Goal: Navigation & Orientation: Find specific page/section

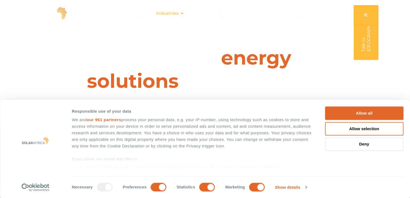
click at [184, 13] on icon "Menu" at bounding box center [182, 13] width 4 height 4
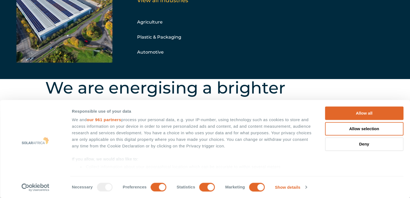
scroll to position [164, 0]
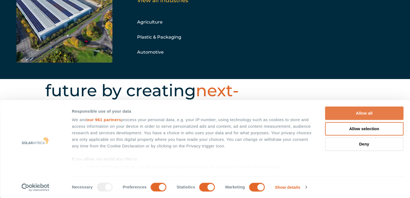
click at [368, 115] on button "Allow all" at bounding box center [364, 113] width 78 height 13
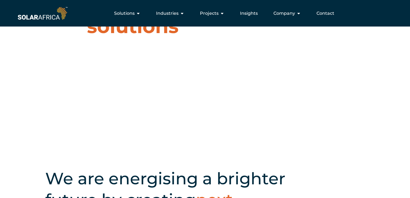
scroll to position [0, 0]
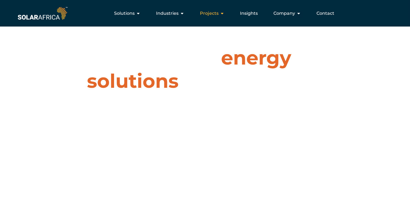
click at [222, 12] on icon "Menu" at bounding box center [222, 13] width 4 height 4
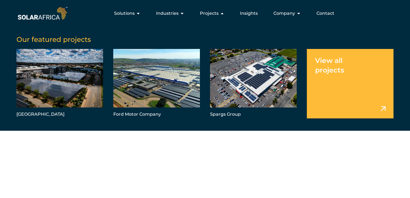
click at [336, 69] on link "Menu" at bounding box center [350, 84] width 87 height 70
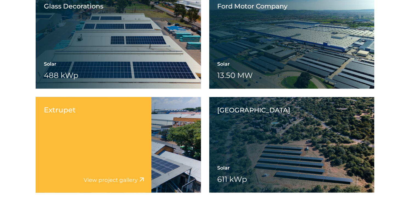
scroll to position [740, 0]
